Goal: Information Seeking & Learning: Learn about a topic

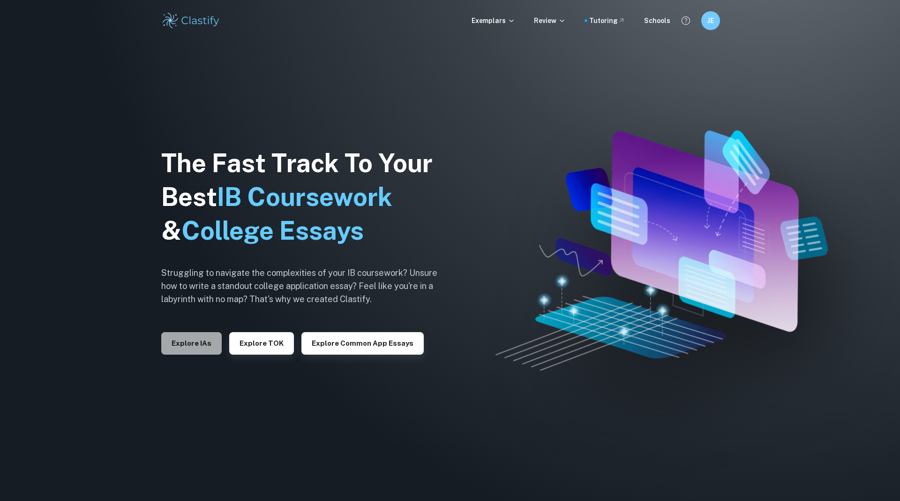
click at [204, 335] on button "Explore IAs" at bounding box center [191, 343] width 60 height 22
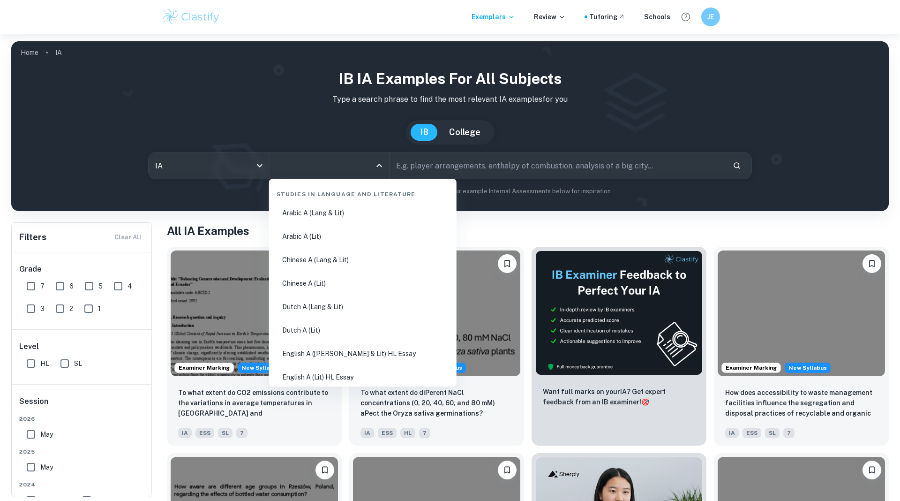
click at [340, 170] on input "All Subjects" at bounding box center [321, 166] width 97 height 18
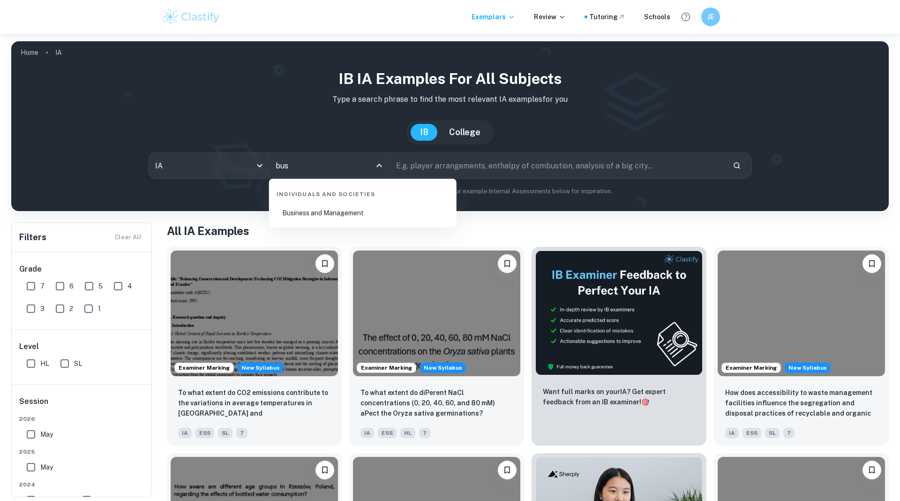
click at [414, 215] on li "Business and Management" at bounding box center [363, 213] width 180 height 22
type input "Business and Management"
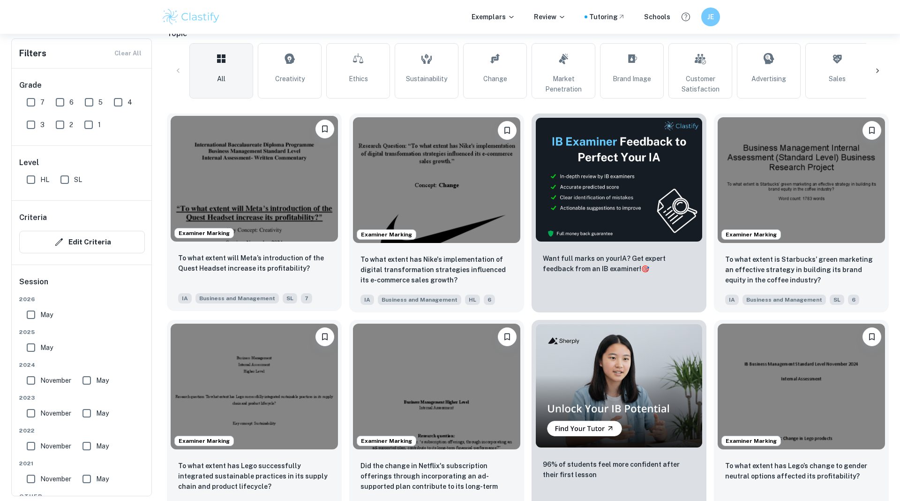
scroll to position [218, 0]
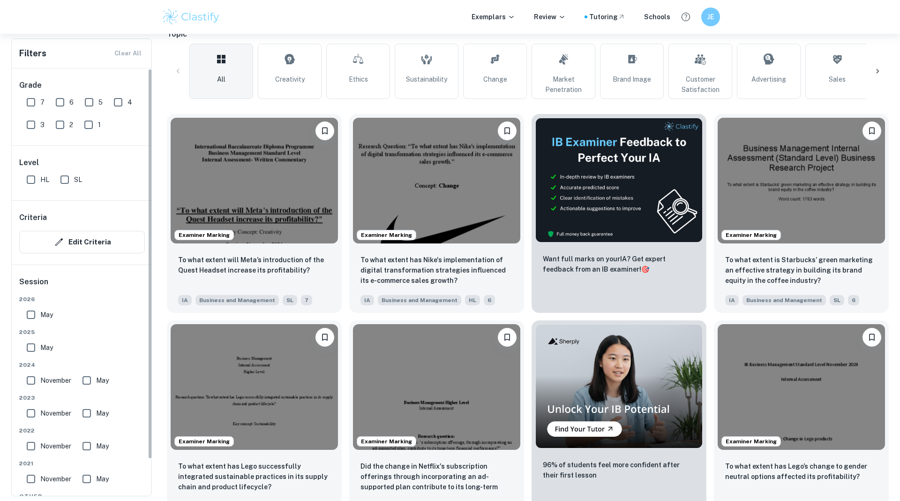
click at [33, 104] on input "7" at bounding box center [31, 102] width 19 height 19
checkbox input "true"
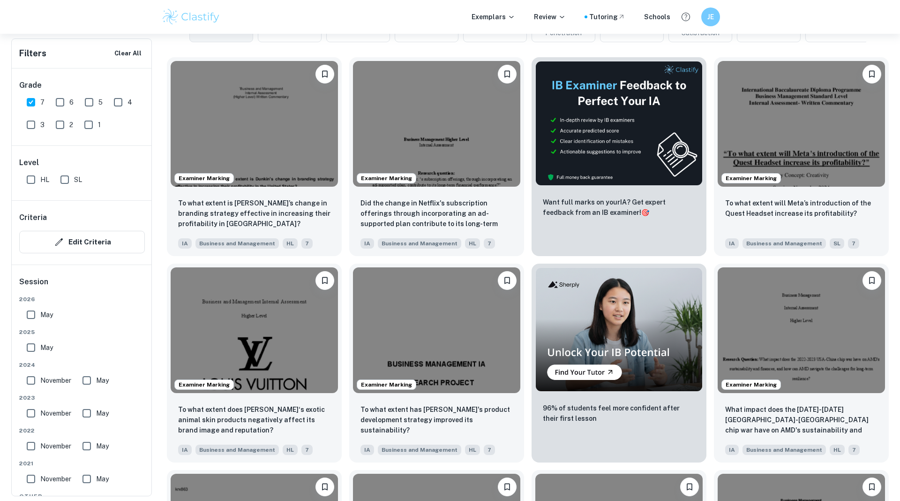
scroll to position [0, 0]
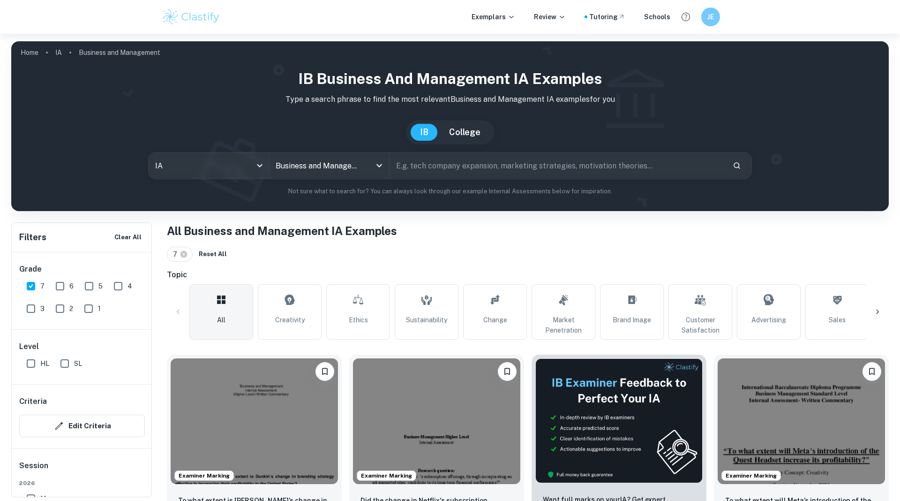
click at [465, 155] on input "text" at bounding box center [557, 165] width 336 height 26
type input "spotify"
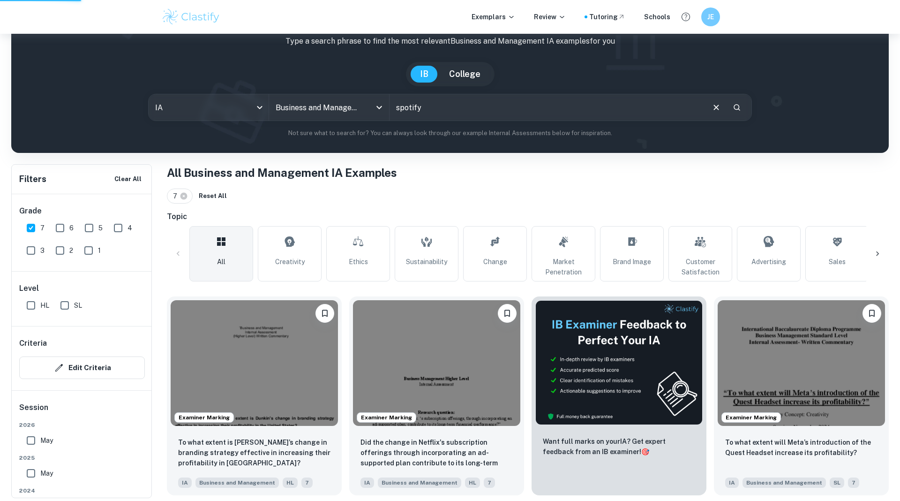
scroll to position [59, 0]
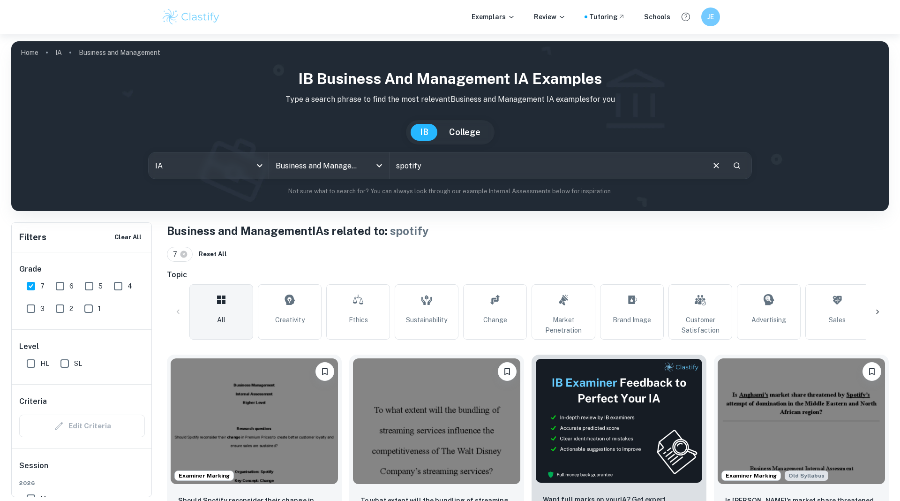
drag, startPoint x: 58, startPoint y: 284, endPoint x: 52, endPoint y: 285, distance: 5.6
click at [58, 285] on input "6" at bounding box center [60, 286] width 19 height 19
checkbox input "true"
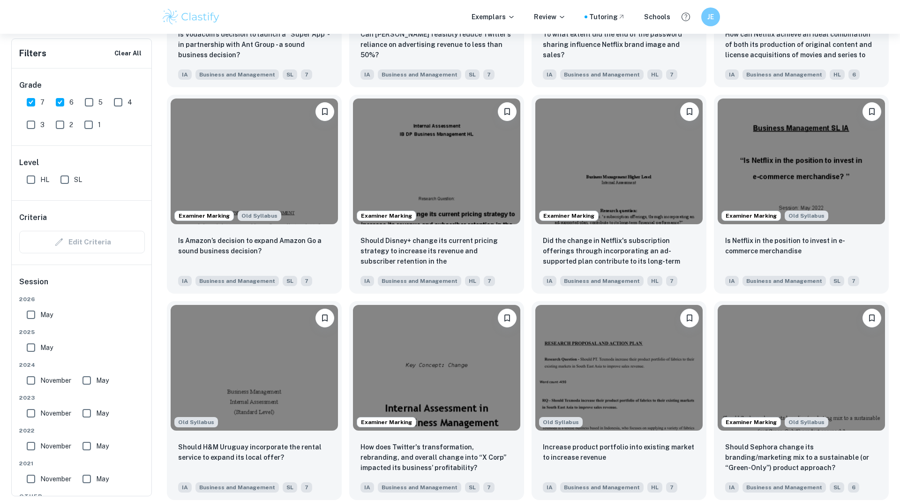
scroll to position [1086, 0]
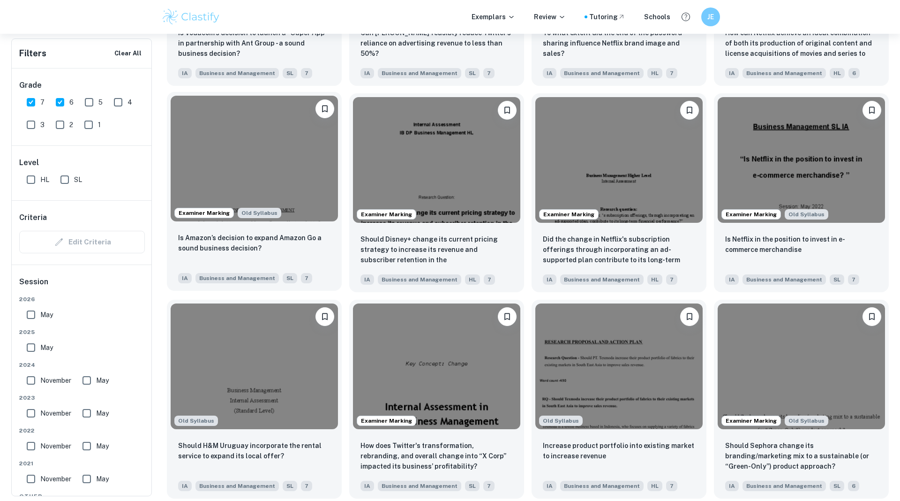
click at [297, 165] on img at bounding box center [254, 159] width 167 height 126
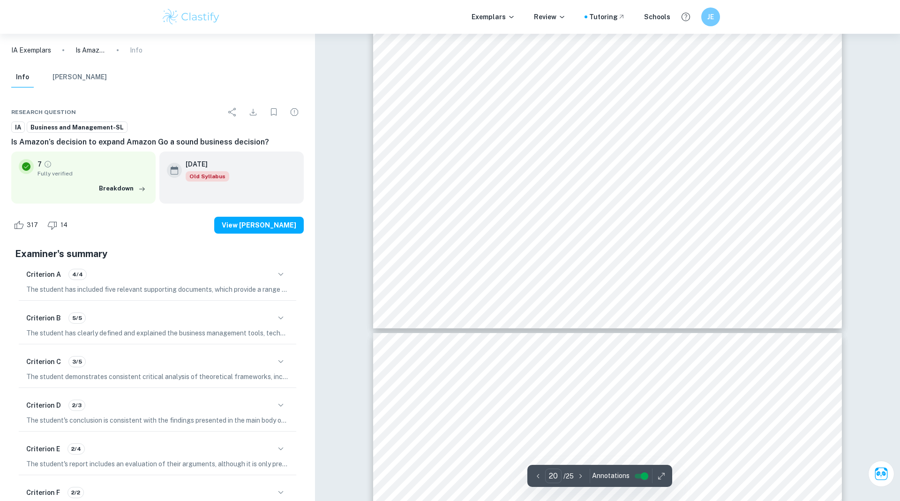
scroll to position [13144, 0]
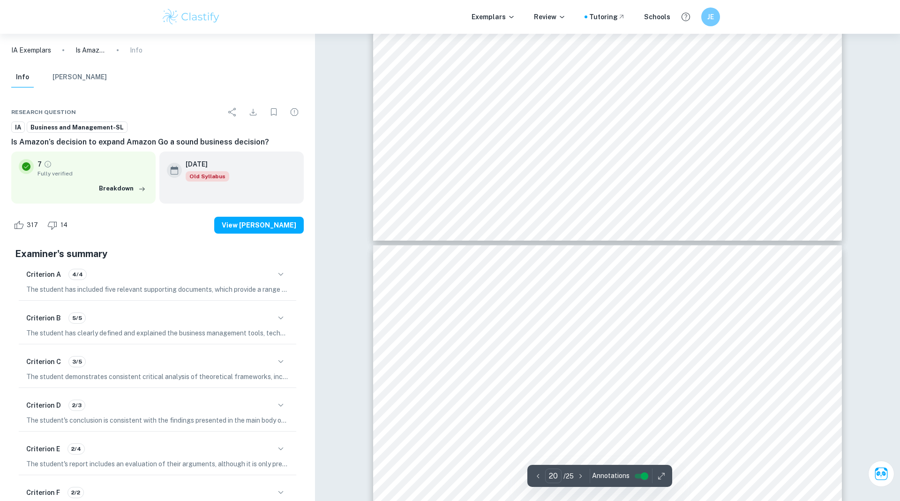
type input "21"
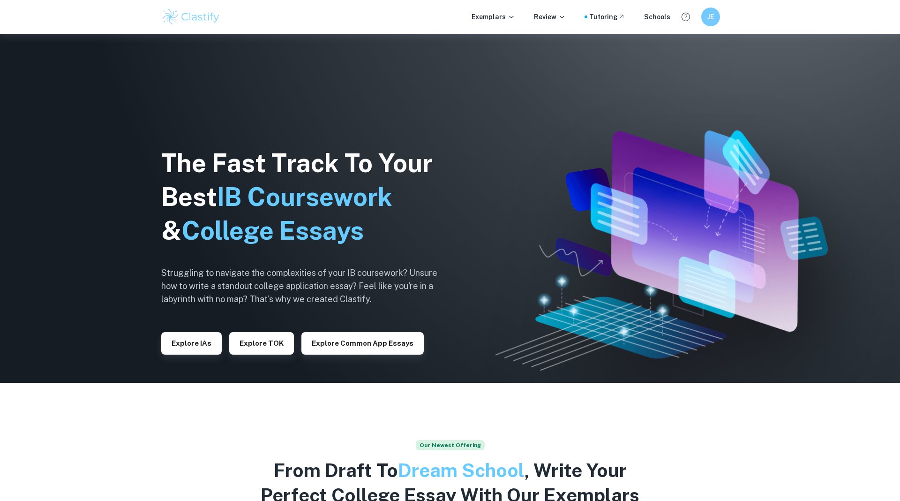
scroll to position [136, 0]
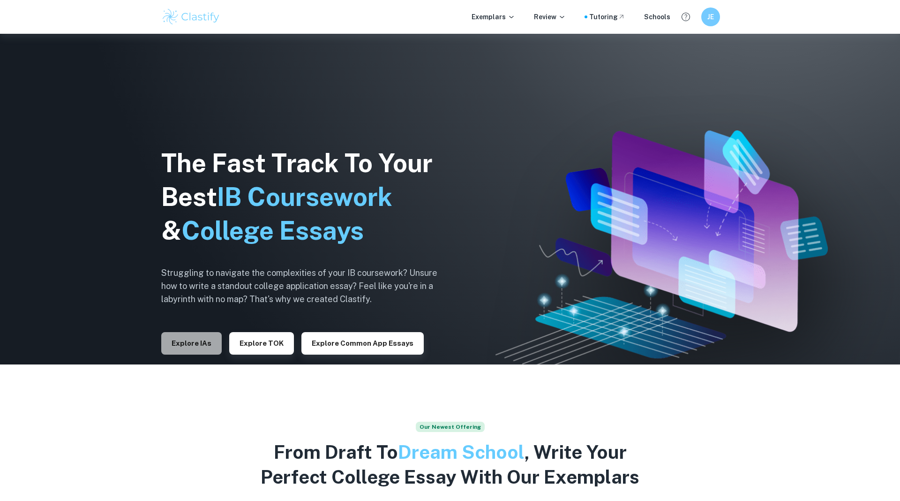
click at [178, 337] on button "Explore IAs" at bounding box center [191, 343] width 60 height 22
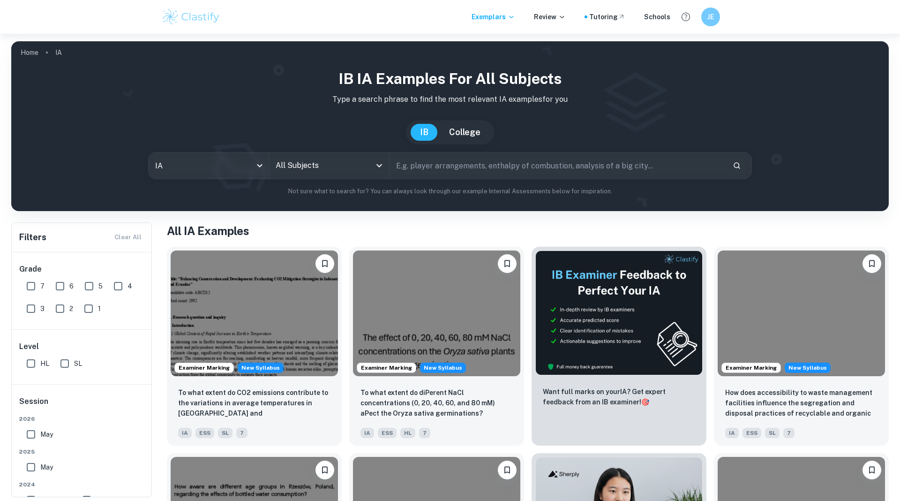
click at [371, 173] on div "All Subjects" at bounding box center [329, 165] width 120 height 26
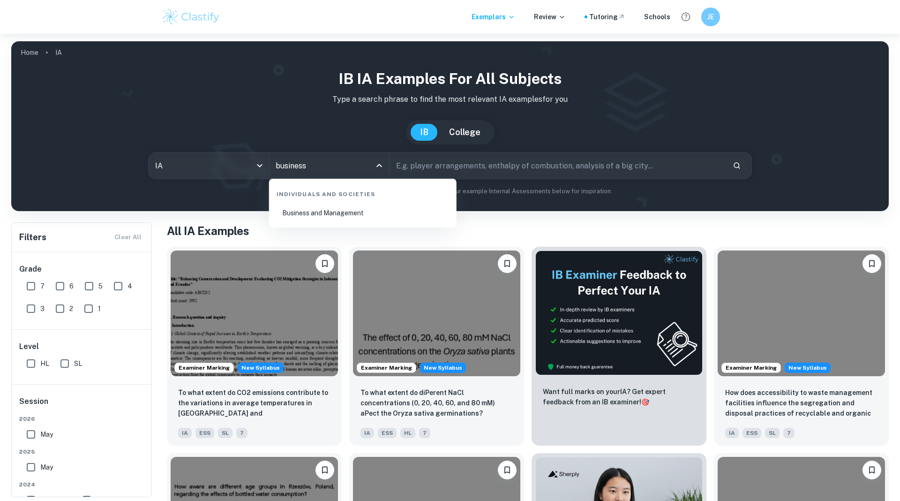
click at [406, 210] on li "Business and Management" at bounding box center [363, 213] width 180 height 22
type input "Business and Management"
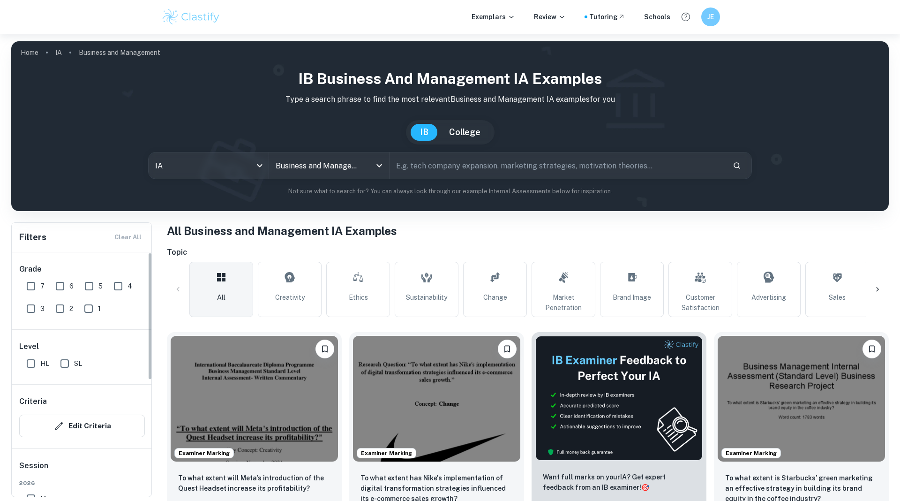
click at [35, 285] on input "7" at bounding box center [31, 286] width 19 height 19
checkbox input "true"
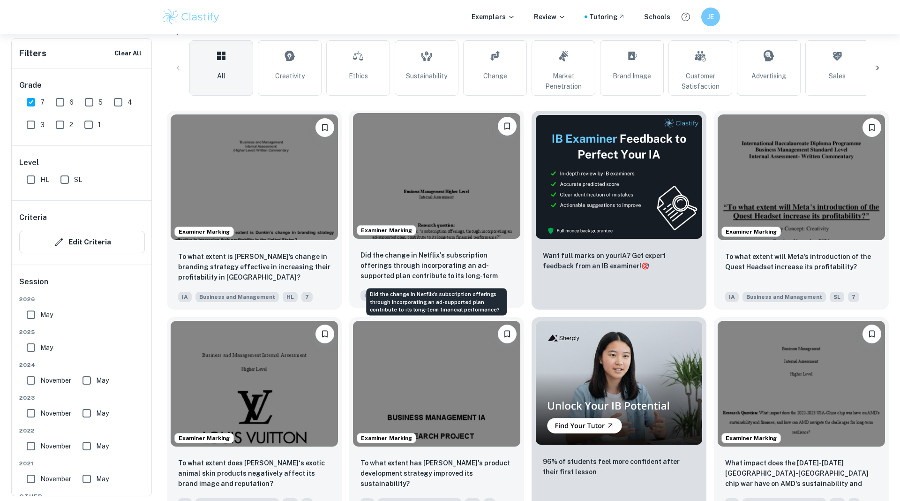
scroll to position [259, 0]
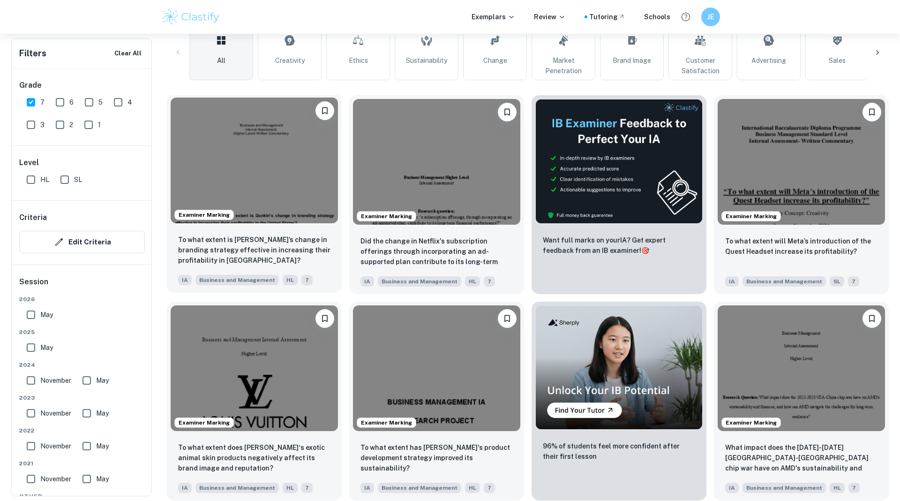
click at [252, 164] on img at bounding box center [254, 160] width 167 height 126
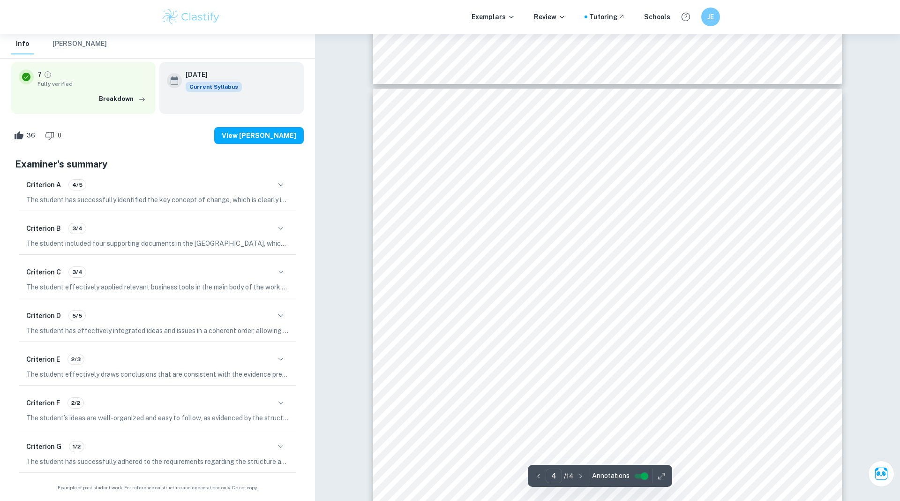
scroll to position [2080, 0]
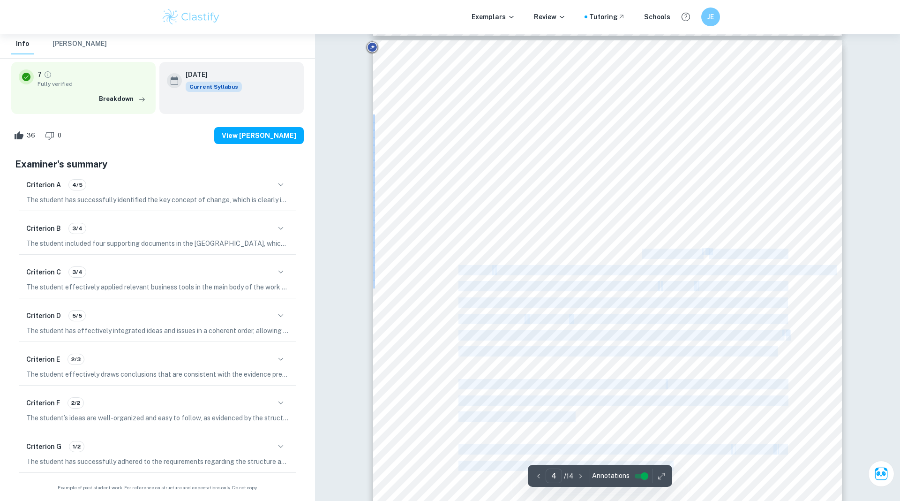
drag, startPoint x: 454, startPoint y: 136, endPoint x: 641, endPoint y: 254, distance: 221.2
click at [641, 254] on div "To what extent is Dunkin9s change in branding strategy effective in increasing …" at bounding box center [607, 371] width 469 height 663
click at [796, 369] on div "To what extent is Dunkin9s change in branding strategy effective in increasing …" at bounding box center [607, 371] width 469 height 663
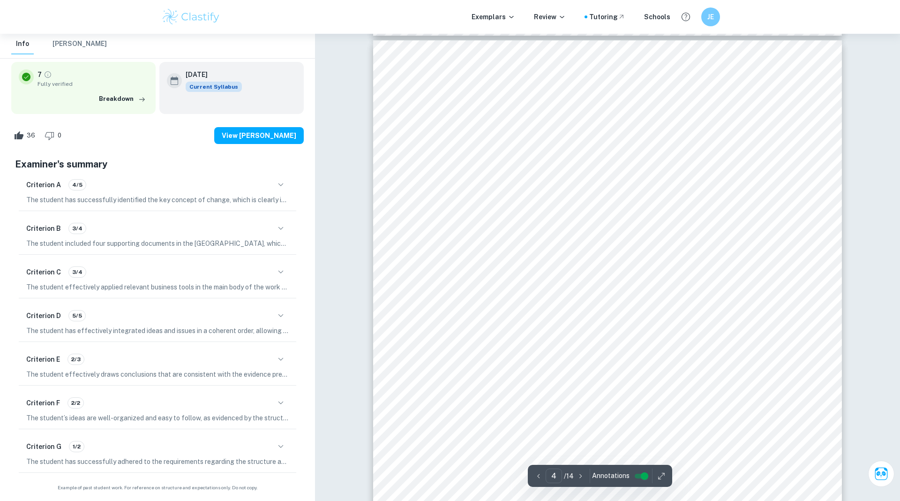
drag, startPoint x: 778, startPoint y: 347, endPoint x: 422, endPoint y: 150, distance: 406.6
click at [422, 149] on div "To what extent is Dunkin9s change in branding strategy effective in increasing …" at bounding box center [607, 371] width 469 height 663
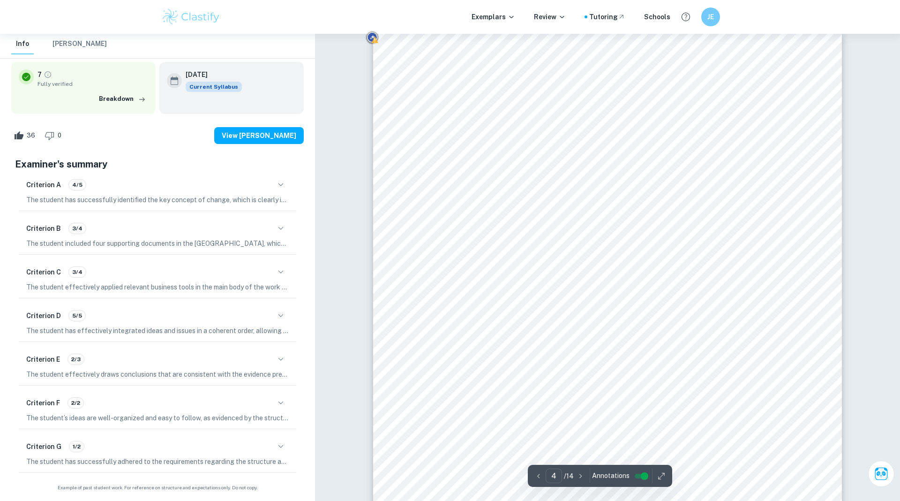
drag, startPoint x: 456, startPoint y: 129, endPoint x: 430, endPoint y: 130, distance: 25.8
click at [430, 130] on div "To what extent is Dunkin9s change in branding strategy effective in increasing …" at bounding box center [607, 361] width 469 height 663
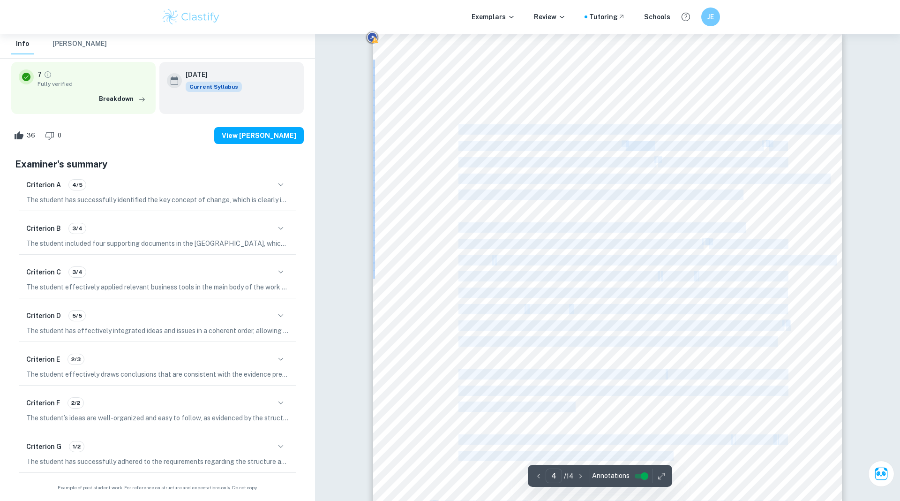
click at [461, 129] on div "To what extent is Dunkin9s change in branding strategy effective in increasing …" at bounding box center [607, 361] width 469 height 663
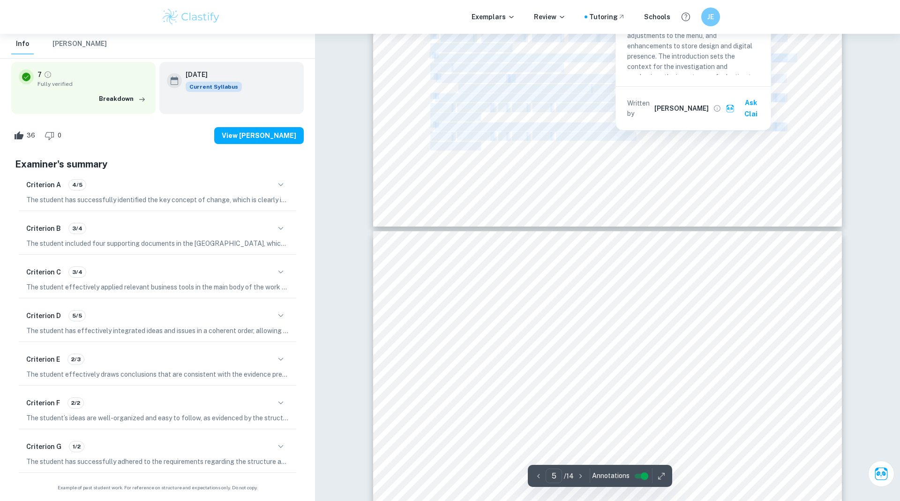
type input "4"
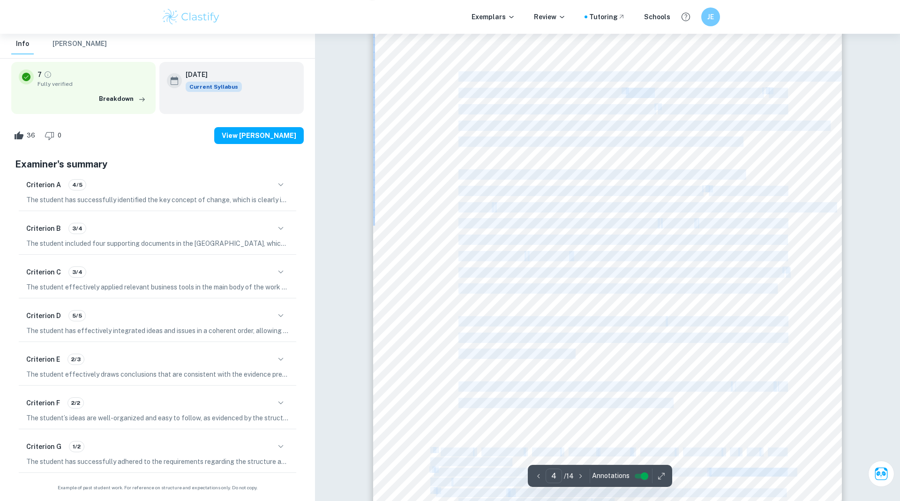
scroll to position [2134, 0]
click at [438, 260] on div "To what extent is Dunkin9s change in branding strategy effective in increasing …" at bounding box center [607, 317] width 469 height 663
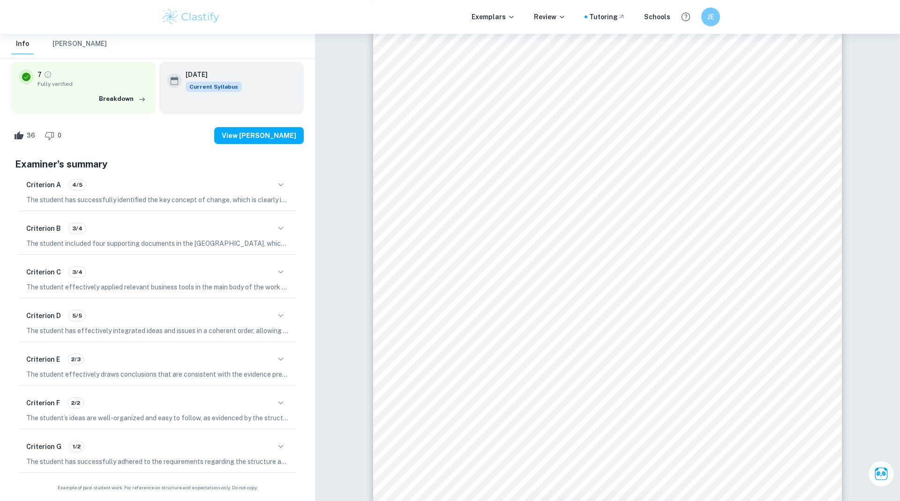
click at [438, 260] on div "To what extent is Dunkin9s change in branding strategy effective in increasing …" at bounding box center [607, 317] width 469 height 663
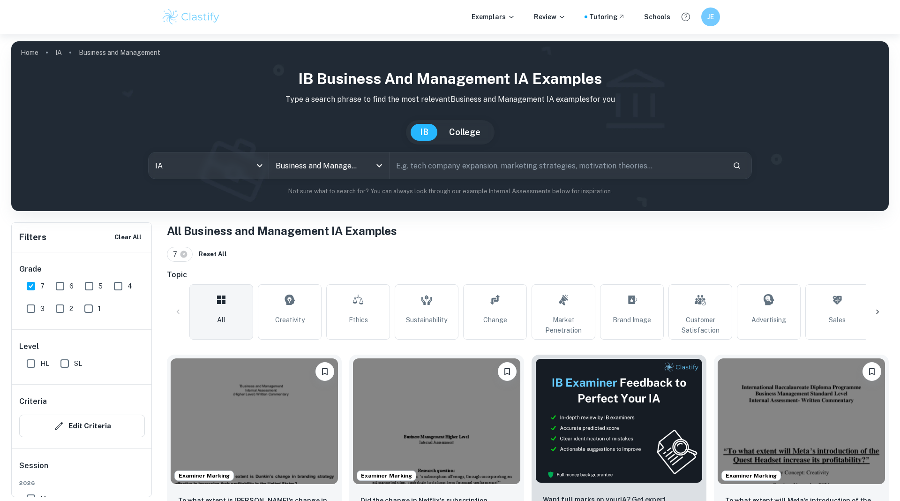
click at [442, 173] on input "text" at bounding box center [557, 165] width 336 height 26
type input "s"
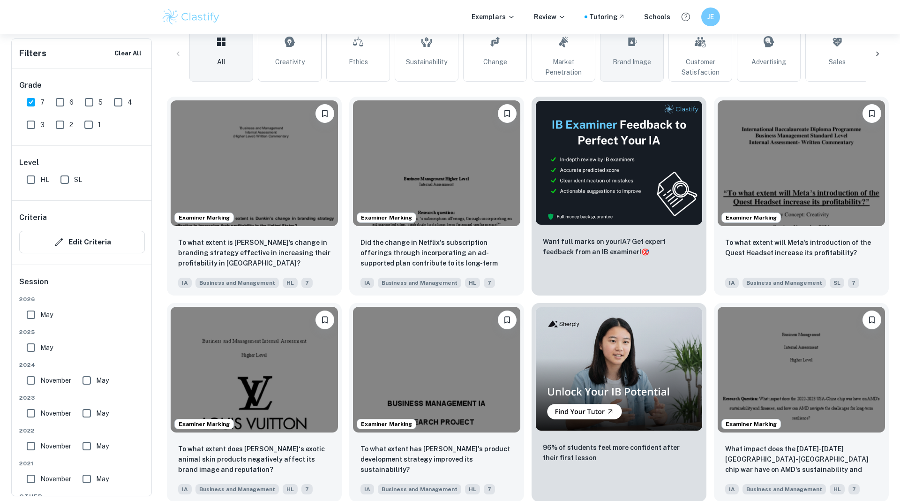
scroll to position [265, 0]
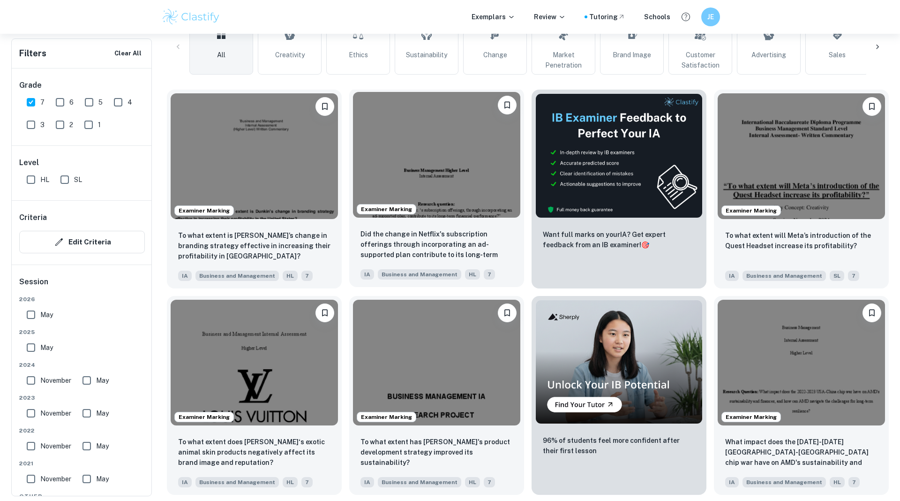
click at [474, 162] on img at bounding box center [436, 155] width 167 height 126
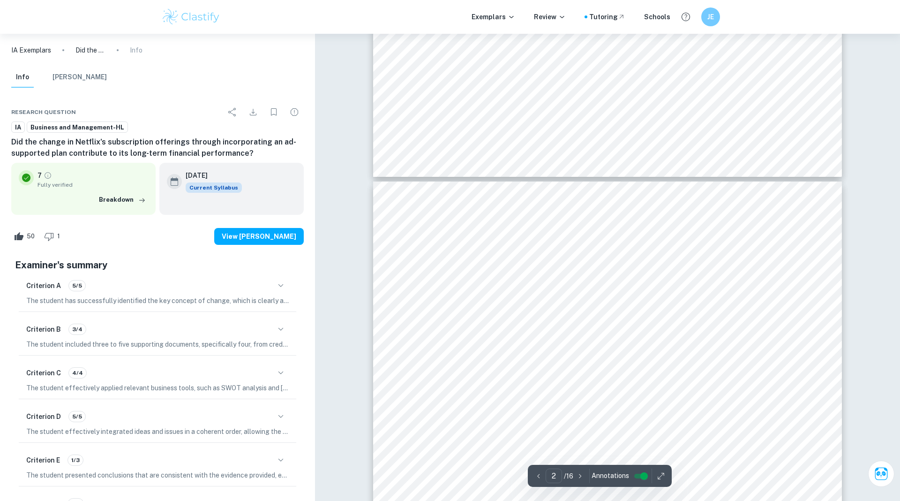
type input "3"
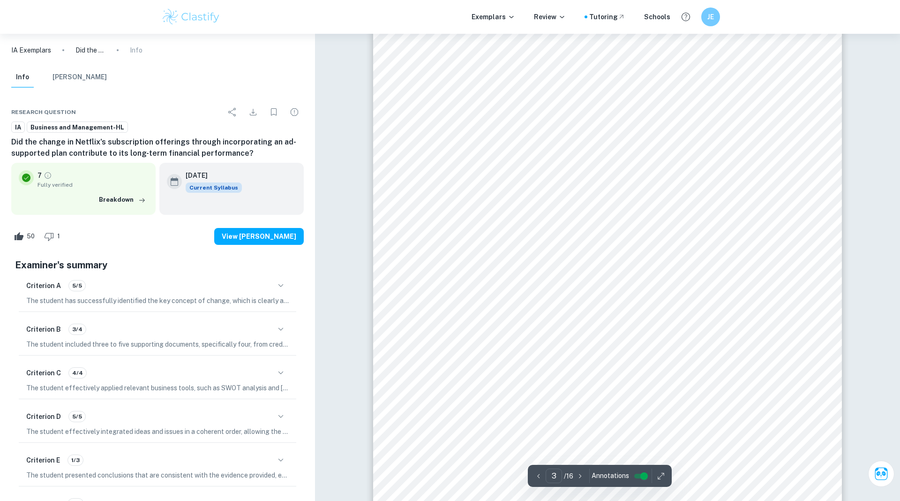
scroll to position [1458, 0]
